Goal: Information Seeking & Learning: Learn about a topic

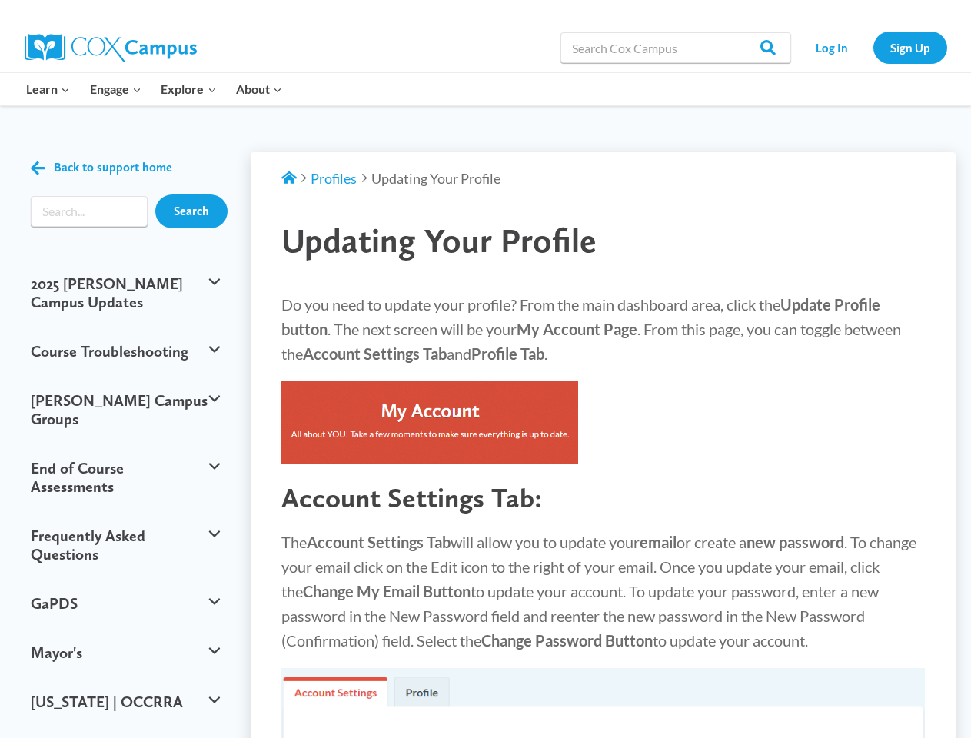
click at [125, 284] on button "2025 [PERSON_NAME] Campus Updates" at bounding box center [125, 293] width 204 height 68
click at [0, 0] on link "When Will the [PERSON_NAME] Campus Updates be Completed?" at bounding box center [0, 0] width 0 height 0
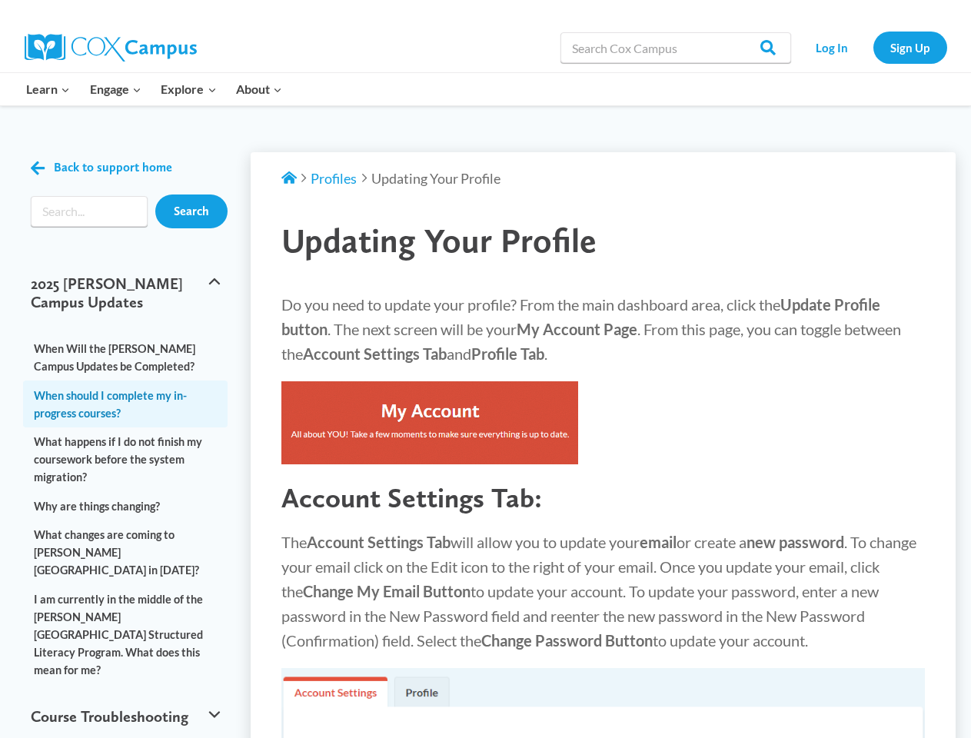
click at [125, 382] on link "When should I complete my in-progress courses?" at bounding box center [125, 403] width 204 height 46
click at [125, 440] on link "What happens if I do not finish my coursework before the system migration?" at bounding box center [125, 459] width 204 height 65
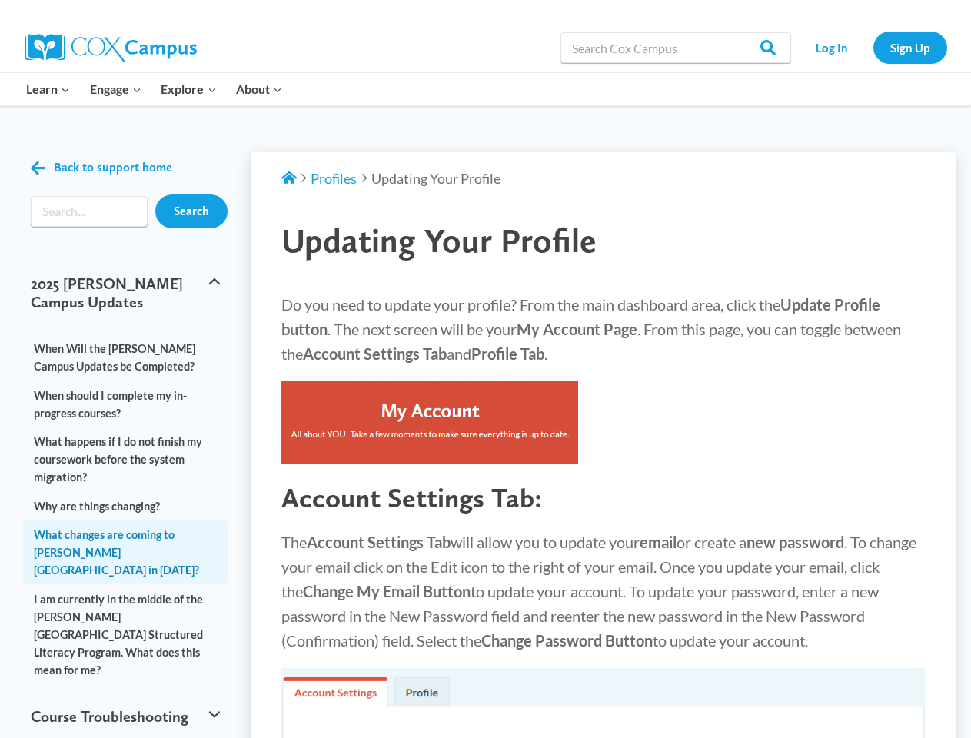
click at [125, 520] on link "What changes are coming to [PERSON_NAME][GEOGRAPHIC_DATA] in [DATE]?" at bounding box center [125, 552] width 204 height 65
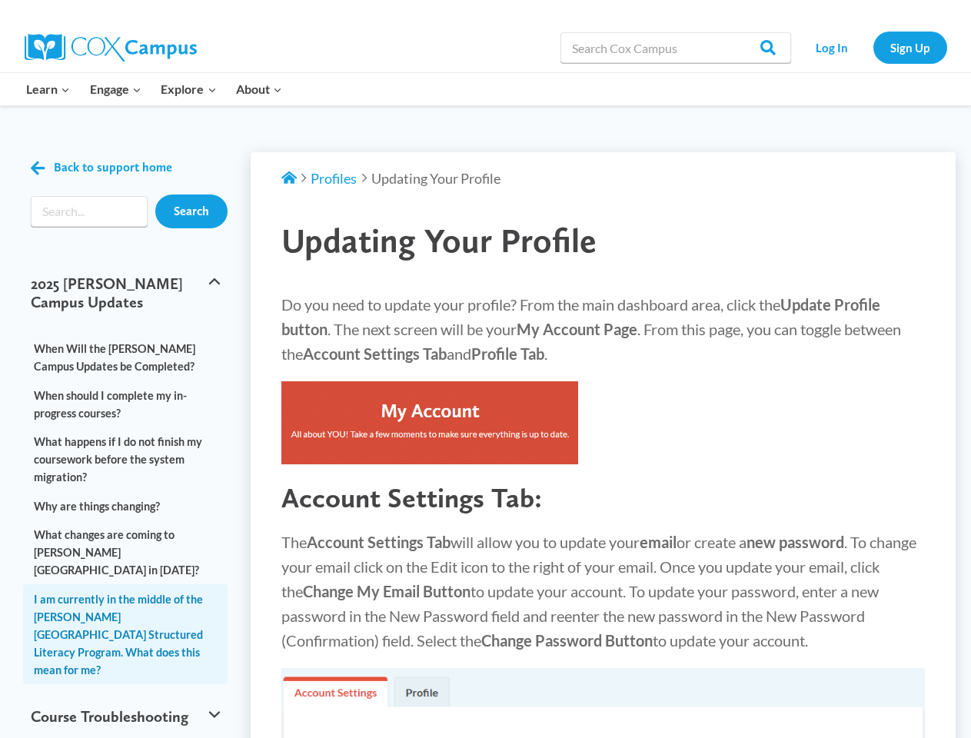
click at [125, 584] on link "I am currently in the middle of the [PERSON_NAME][GEOGRAPHIC_DATA] Structured L…" at bounding box center [125, 634] width 204 height 100
click at [125, 616] on link "I am currently in the middle of the [PERSON_NAME][GEOGRAPHIC_DATA] Structured L…" at bounding box center [125, 634] width 204 height 100
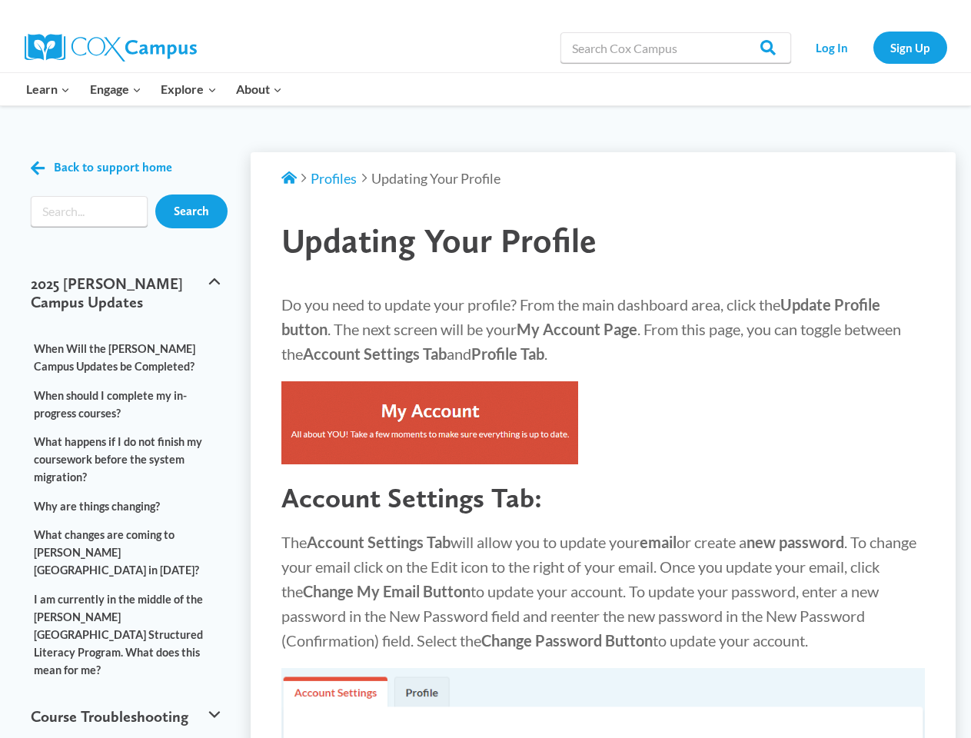
click at [125, 692] on button "Course Troubleshooting" at bounding box center [125, 716] width 204 height 49
